Goal: Information Seeking & Learning: Learn about a topic

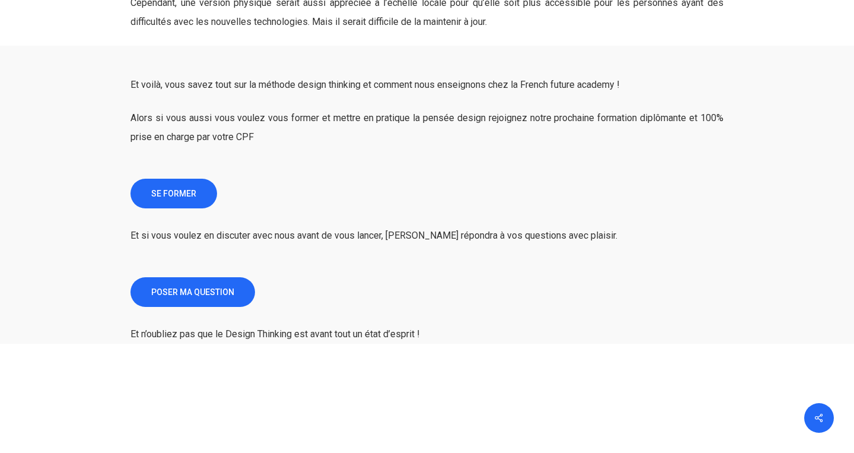
scroll to position [8268, 0]
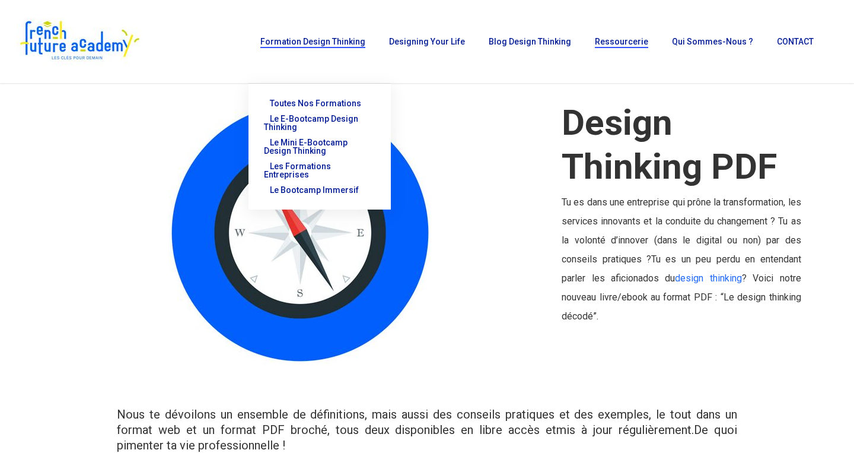
click at [349, 42] on span "Formation Design Thinking" at bounding box center [312, 41] width 105 height 9
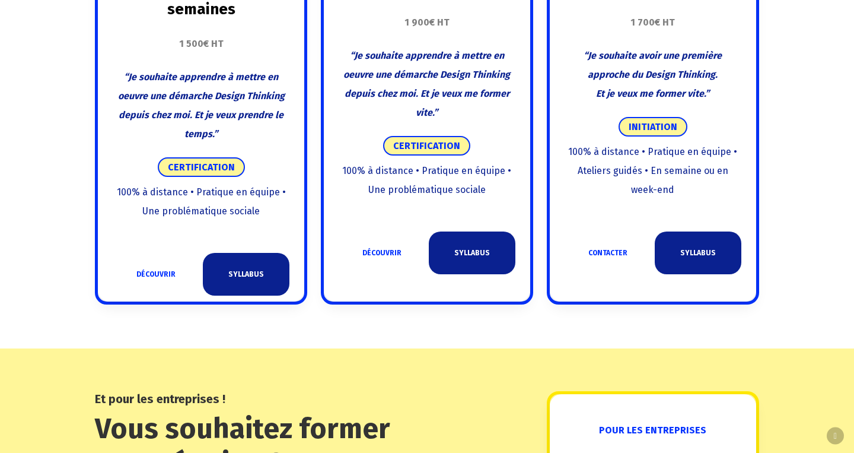
scroll to position [837, 0]
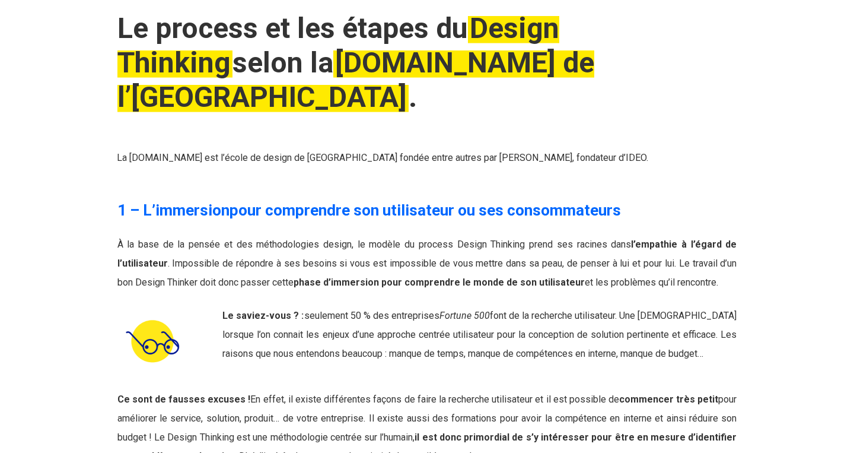
scroll to position [1378, 0]
